Goal: Task Accomplishment & Management: Manage account settings

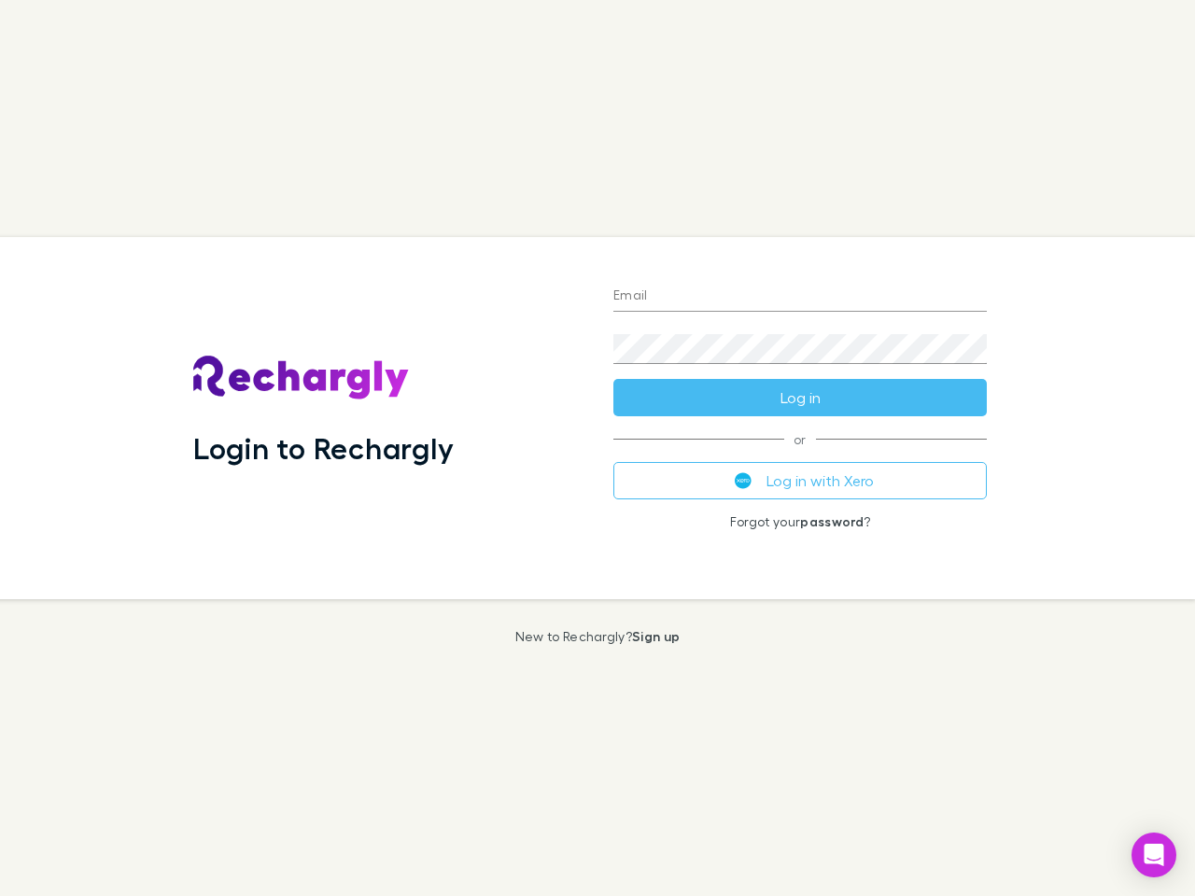
click at [598, 448] on div "Login to Rechargly" at bounding box center [388, 418] width 420 height 362
click at [800, 297] on input "Email" at bounding box center [800, 297] width 374 height 30
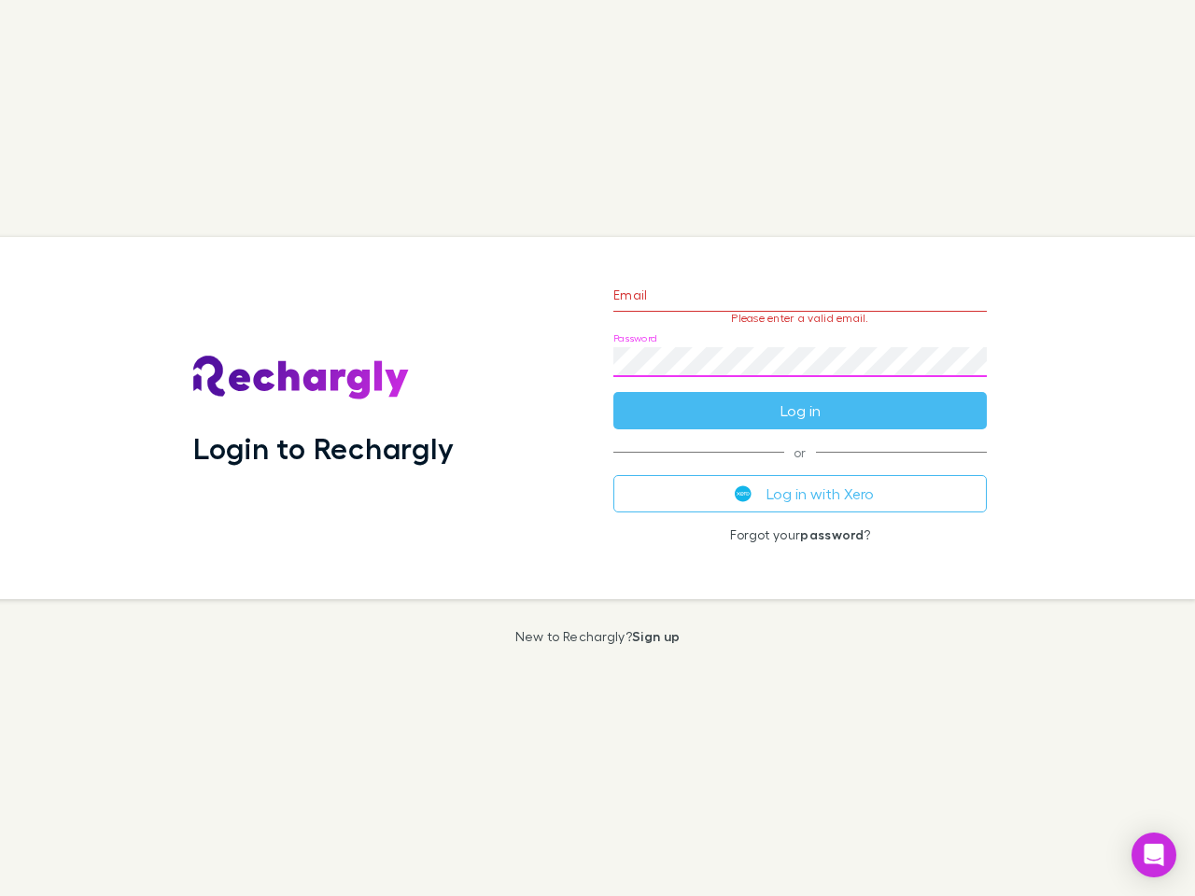
click at [800, 398] on form "Email Please enter a valid email. Password Log in" at bounding box center [800, 348] width 374 height 162
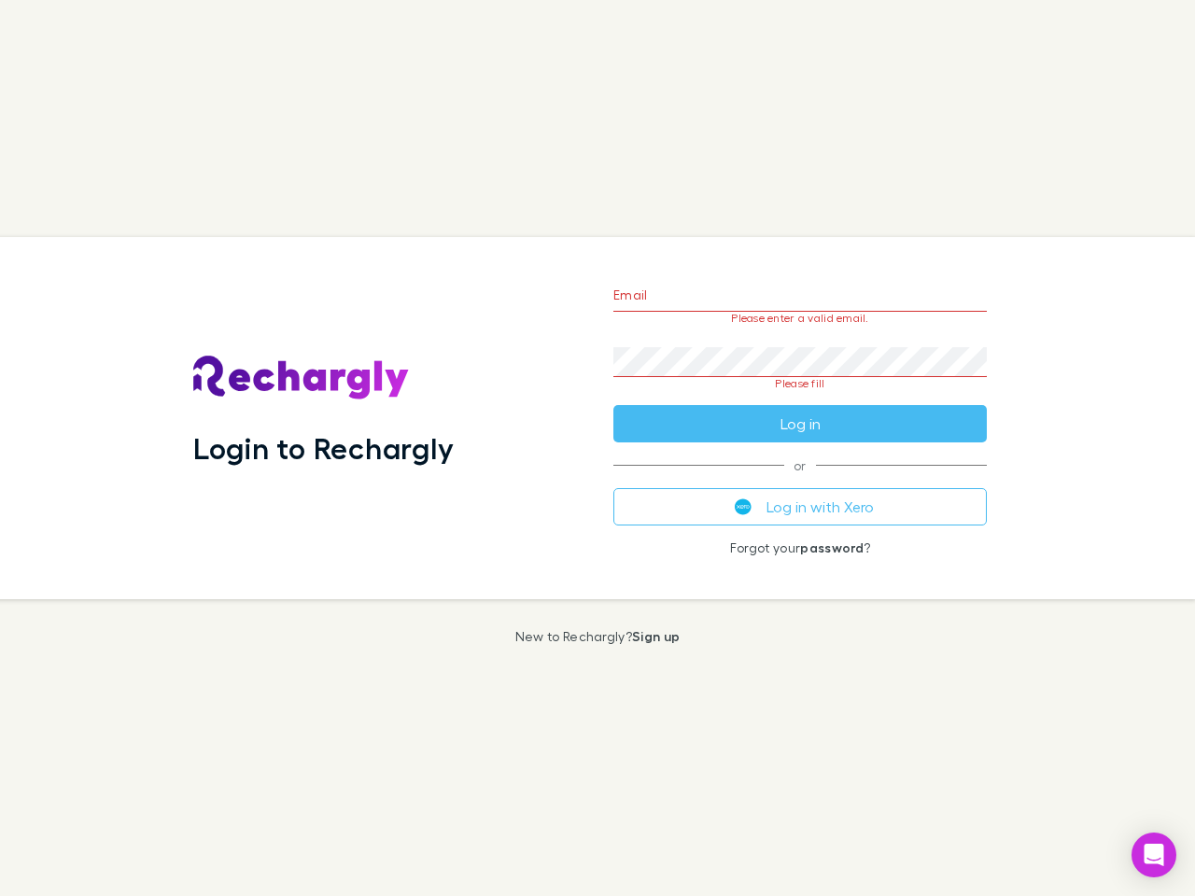
click at [800, 481] on div "Email Please enter a valid email. Password Please fill Log in or Log in with Xe…" at bounding box center [800, 418] width 403 height 362
click at [1154, 855] on icon "Open Intercom Messenger" at bounding box center [1155, 855] width 20 height 22
